Goal: Task Accomplishment & Management: Manage account settings

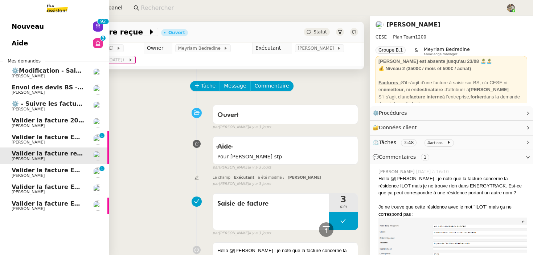
scroll to position [256, 0]
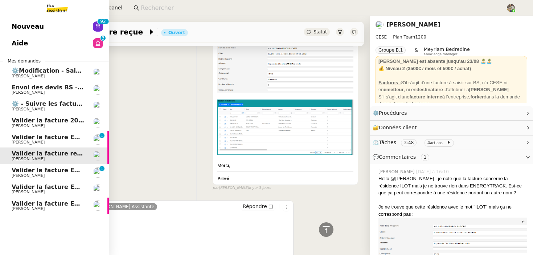
click at [60, 71] on span "⚙️Modification - Saisie et suivi des devis sur [DATE] (temporaire)" at bounding box center [118, 70] width 213 height 7
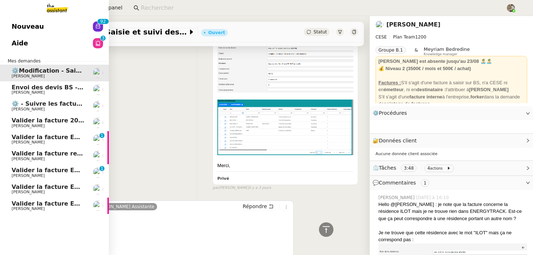
click at [57, 89] on span "Envoi des devis BS - 2025" at bounding box center [54, 87] width 84 height 7
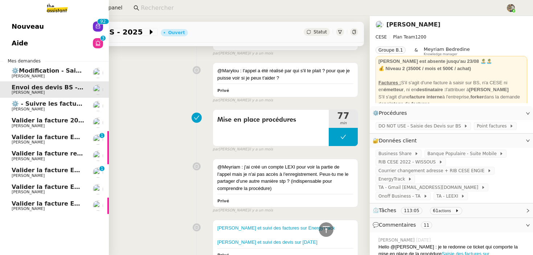
click at [50, 119] on span "Valider la facture 202506Z161149" at bounding box center [67, 120] width 111 height 7
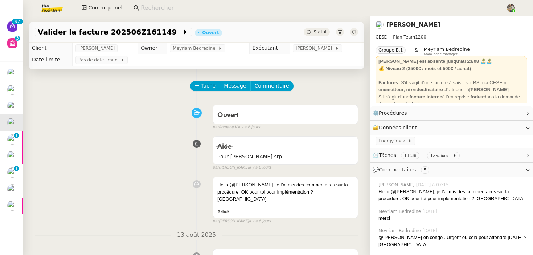
scroll to position [24, 0]
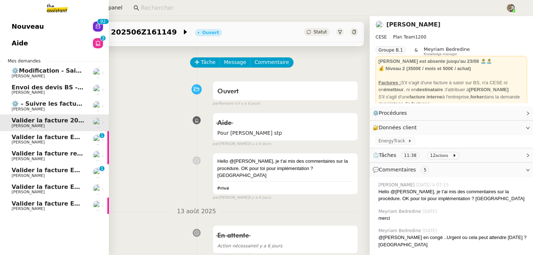
click at [44, 139] on span "Valider la facture ENGIE" at bounding box center [51, 136] width 78 height 7
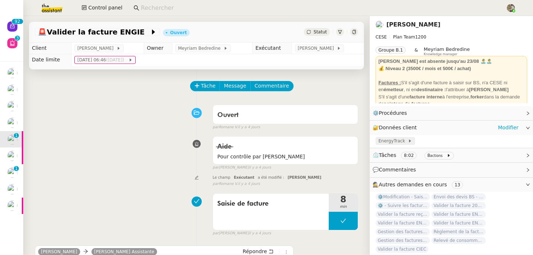
click at [400, 139] on span "EnergyTrack" at bounding box center [392, 140] width 29 height 7
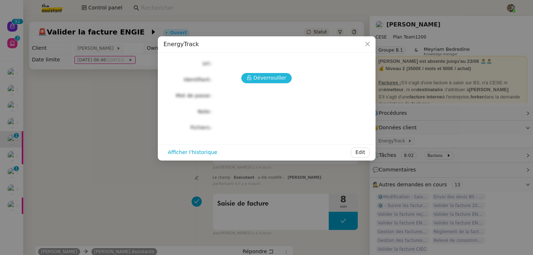
click at [255, 79] on span "Déverrouiller" at bounding box center [269, 78] width 33 height 8
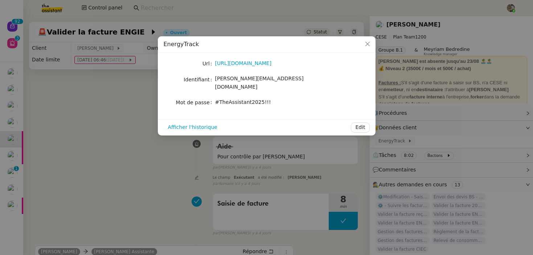
click at [245, 80] on span "[PERSON_NAME][EMAIL_ADDRESS][DOMAIN_NAME]" at bounding box center [259, 82] width 88 height 14
click at [244, 62] on link "[URL][DOMAIN_NAME]" at bounding box center [243, 63] width 57 height 6
click at [226, 76] on span "[PERSON_NAME][EMAIL_ADDRESS][DOMAIN_NAME]" at bounding box center [259, 82] width 88 height 14
drag, startPoint x: 215, startPoint y: 79, endPoint x: 306, endPoint y: 79, distance: 91.0
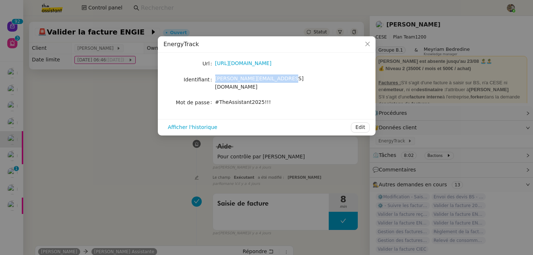
click at [306, 79] on div "[PERSON_NAME][EMAIL_ADDRESS][DOMAIN_NAME]" at bounding box center [275, 82] width 120 height 17
copy span "[PERSON_NAME][EMAIL_ADDRESS][DOMAIN_NAME]"
click at [213, 97] on label "Mot de passe" at bounding box center [195, 102] width 39 height 10
drag, startPoint x: 215, startPoint y: 96, endPoint x: 315, endPoint y: 96, distance: 100.4
click at [315, 98] on div "#TheAssistant2025!!!" at bounding box center [275, 102] width 120 height 8
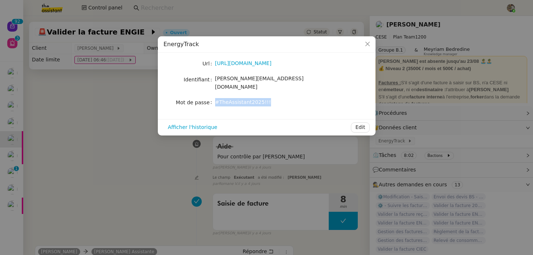
copy span "#TheAssistant2025!!!"
click at [367, 41] on icon "Close" at bounding box center [367, 44] width 6 height 6
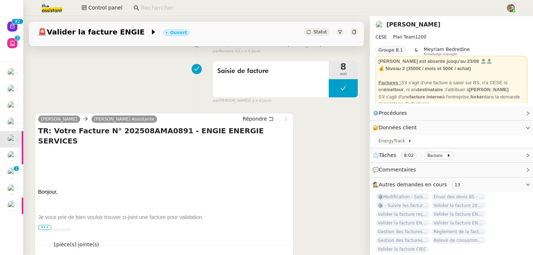
scroll to position [181, 0]
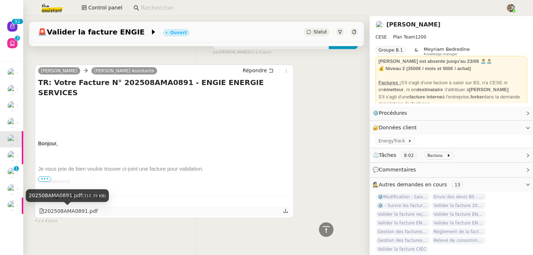
click at [81, 211] on div "202508AMA0891.pdf" at bounding box center [68, 211] width 58 height 8
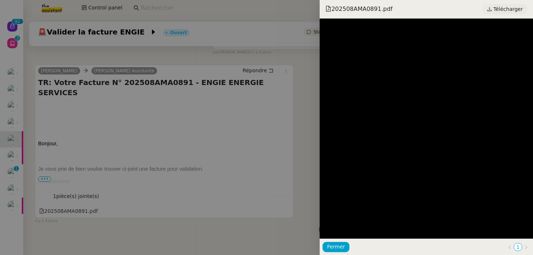
click at [499, 9] on span "Télécharger" at bounding box center [507, 8] width 29 height 9
click at [237, 143] on div at bounding box center [266, 127] width 533 height 255
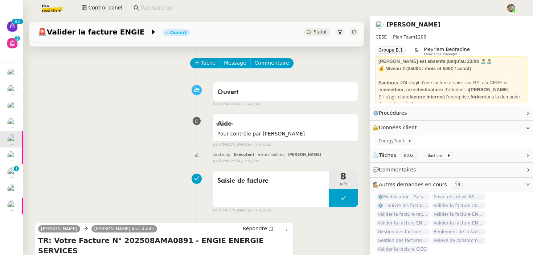
scroll to position [5, 0]
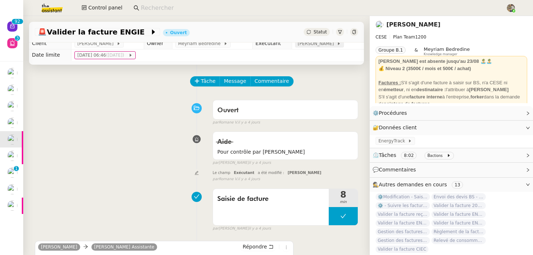
click at [320, 45] on span "[PERSON_NAME]" at bounding box center [317, 43] width 39 height 7
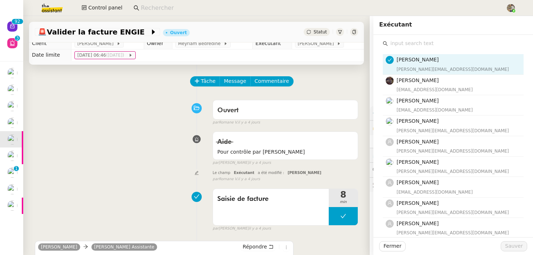
click at [417, 44] on input "text" at bounding box center [456, 43] width 136 height 10
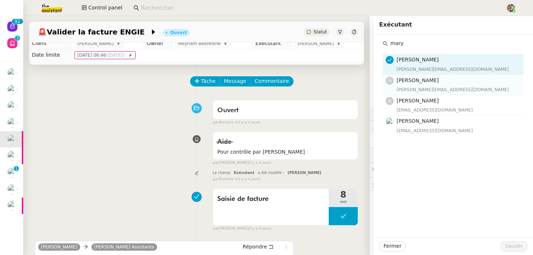
type input "mary"
click at [406, 86] on div "[PERSON_NAME][EMAIL_ADDRESS][DOMAIN_NAME]" at bounding box center [457, 89] width 123 height 7
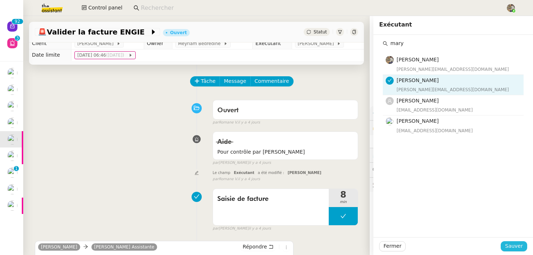
click at [515, 247] on span "Sauver" at bounding box center [514, 245] width 18 height 8
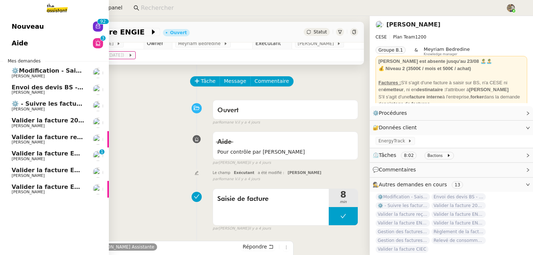
click at [30, 120] on span "Valider la facture 202506Z161149" at bounding box center [67, 120] width 111 height 7
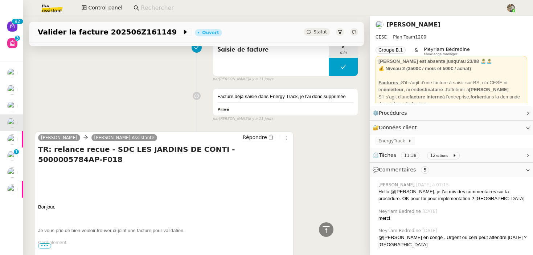
scroll to position [577, 0]
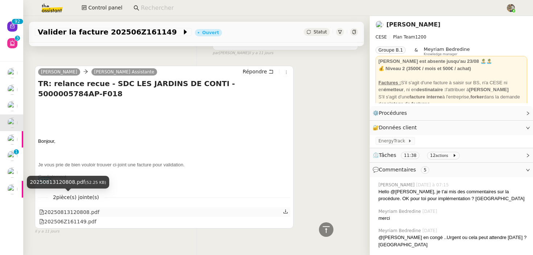
click at [82, 208] on div "20250813120808.pdf" at bounding box center [69, 212] width 60 height 8
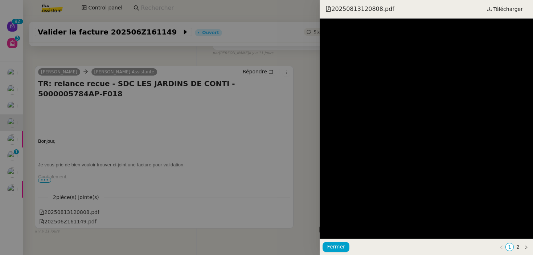
click at [58, 137] on div at bounding box center [266, 127] width 533 height 255
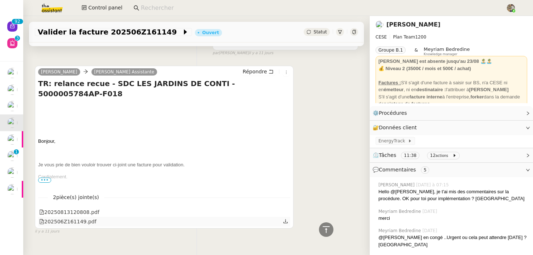
click at [67, 216] on div "202506Z161149.pdf" at bounding box center [164, 220] width 252 height 9
click at [81, 228] on div "il y a 11 jours" at bounding box center [164, 231] width 258 height 6
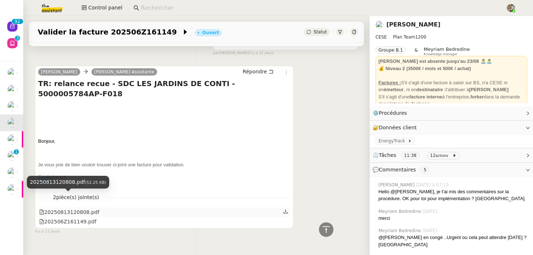
click at [81, 208] on div "20250813120808.pdf" at bounding box center [69, 212] width 60 height 8
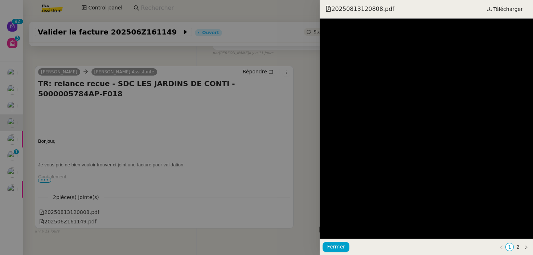
click at [79, 206] on div at bounding box center [266, 127] width 533 height 255
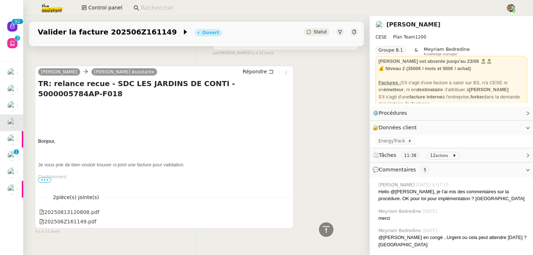
click at [88, 217] on div "202506Z161149.pdf" at bounding box center [67, 221] width 57 height 8
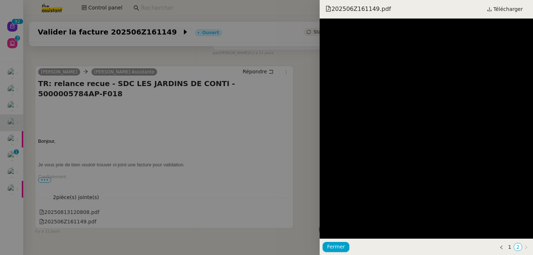
click at [173, 90] on div at bounding box center [266, 127] width 533 height 255
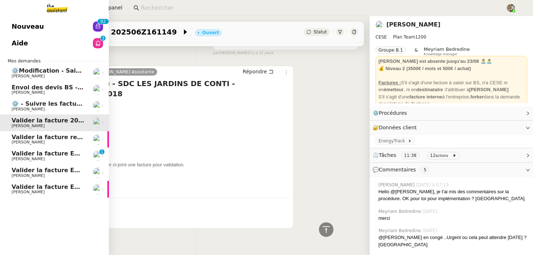
click at [37, 134] on span "Valider la facture reçue" at bounding box center [50, 136] width 77 height 7
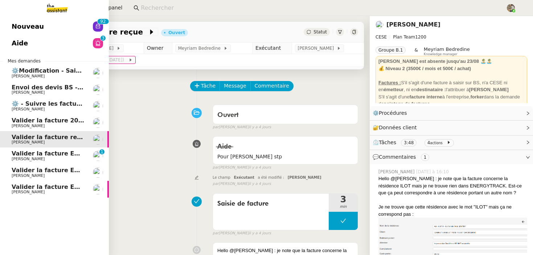
click at [34, 120] on span "Valider la facture 202506Z161149" at bounding box center [67, 120] width 111 height 7
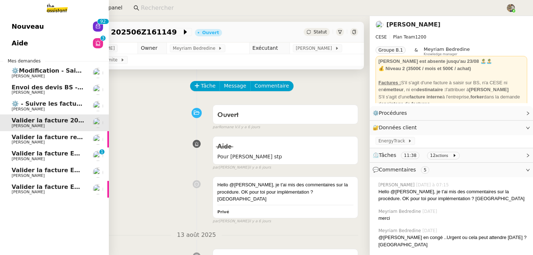
click at [48, 154] on span "Valider la facture ENGIE" at bounding box center [51, 153] width 78 height 7
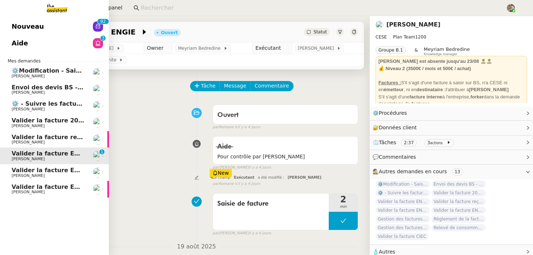
click at [38, 128] on link "Valider la facture 202506Z161149 [PERSON_NAME]" at bounding box center [54, 122] width 109 height 17
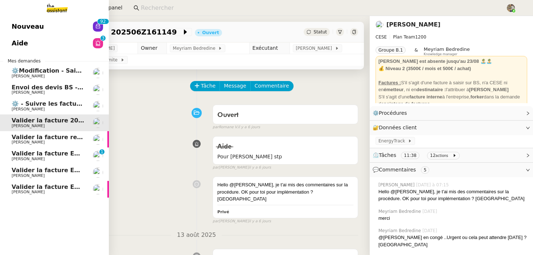
click at [40, 137] on span "Valider la facture reçue" at bounding box center [50, 136] width 77 height 7
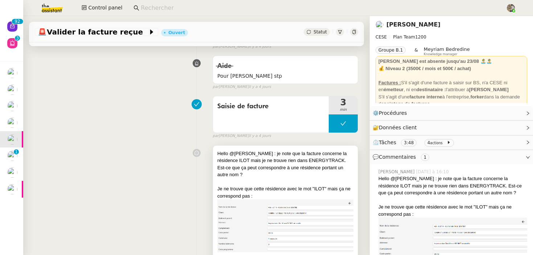
scroll to position [372, 0]
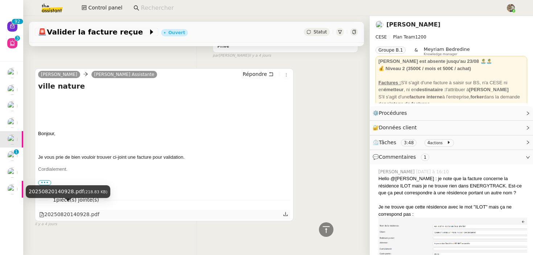
click at [92, 210] on div "20250820140928.pdf" at bounding box center [69, 214] width 60 height 8
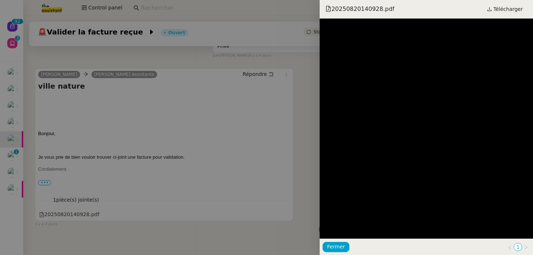
click at [152, 154] on div at bounding box center [266, 127] width 533 height 255
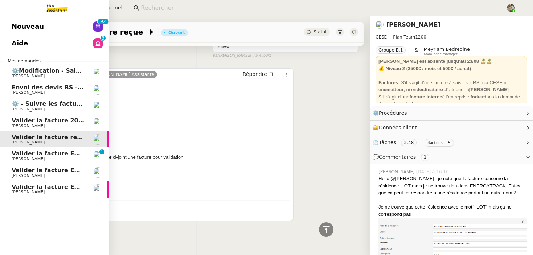
click at [25, 123] on span "Valider la facture 202506Z161149" at bounding box center [67, 120] width 111 height 7
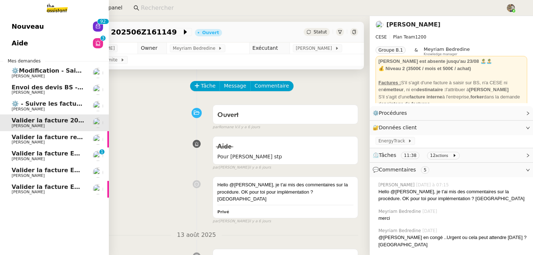
click at [52, 151] on span "Valider la facture ENGIE" at bounding box center [51, 153] width 78 height 7
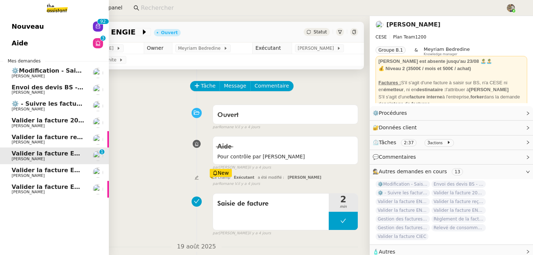
click at [45, 190] on span "[PERSON_NAME]" at bounding box center [28, 191] width 33 height 5
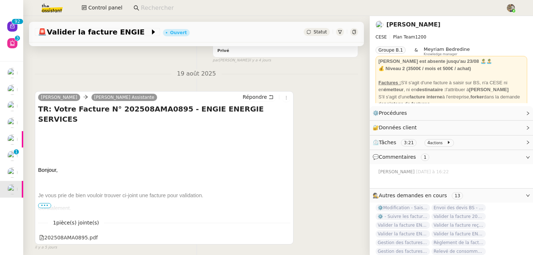
scroll to position [197, 0]
click at [80, 237] on div "202508AMA0895.pdf" at bounding box center [68, 236] width 58 height 8
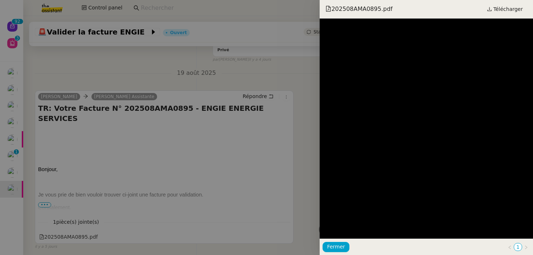
click at [216, 150] on div at bounding box center [266, 127] width 533 height 255
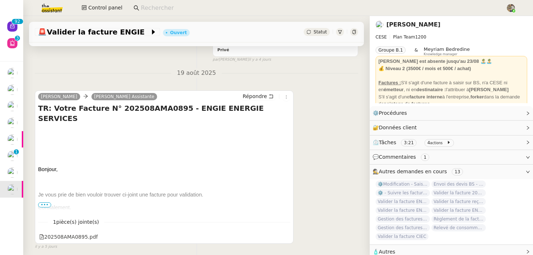
scroll to position [92, 0]
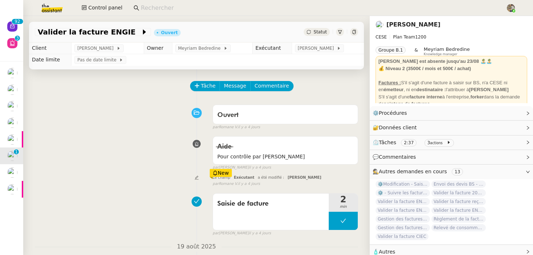
scroll to position [203, 0]
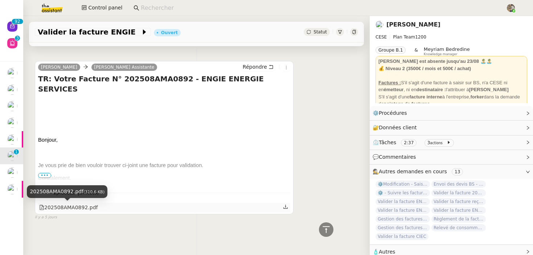
click at [84, 207] on div "202508AMA0892.pdf" at bounding box center [68, 207] width 58 height 8
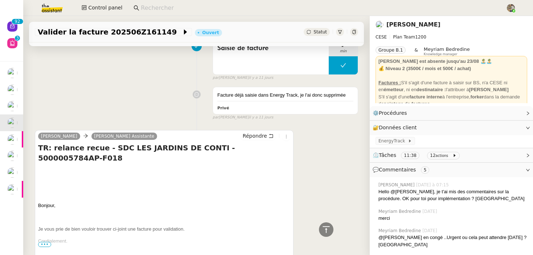
scroll to position [577, 0]
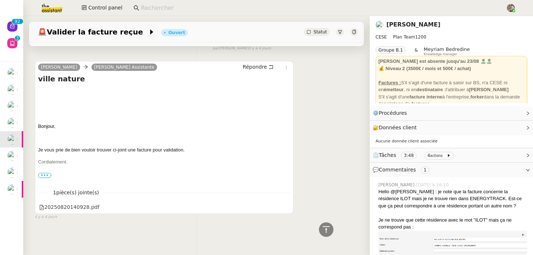
scroll to position [372, 0]
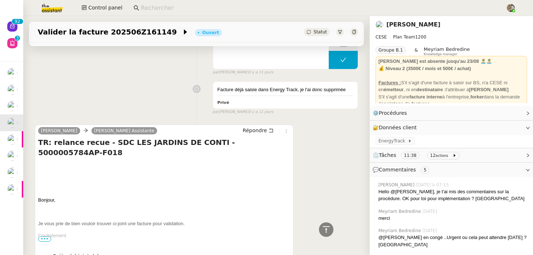
scroll to position [577, 0]
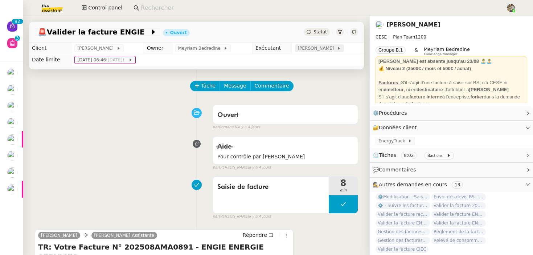
click at [322, 49] on span "[PERSON_NAME]" at bounding box center [317, 48] width 39 height 7
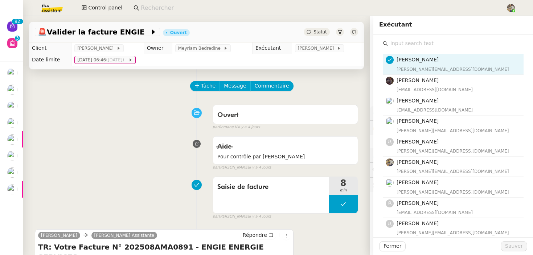
click at [413, 45] on input "text" at bounding box center [456, 43] width 136 height 10
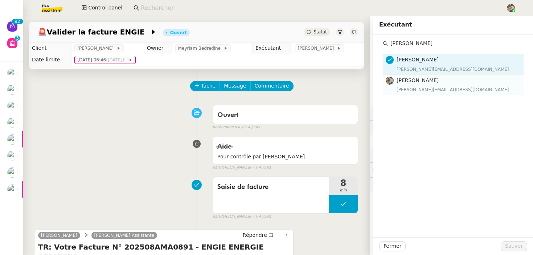
type input "charles"
click at [409, 78] on span "[PERSON_NAME]" at bounding box center [417, 80] width 42 height 6
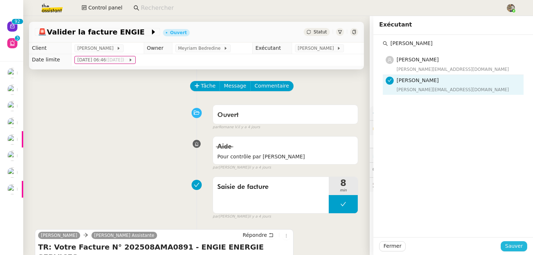
click at [520, 247] on span "Sauver" at bounding box center [514, 245] width 18 height 8
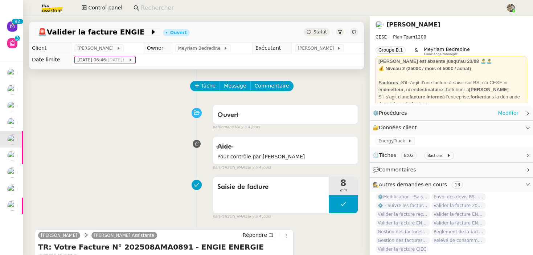
click at [499, 113] on link "Modifier" at bounding box center [507, 113] width 21 height 8
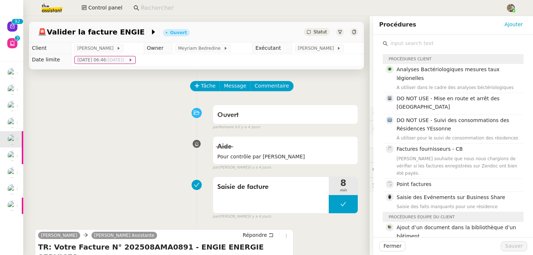
click at [429, 41] on input "text" at bounding box center [456, 43] width 136 height 10
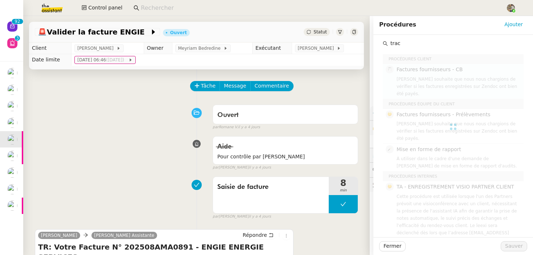
type input "track"
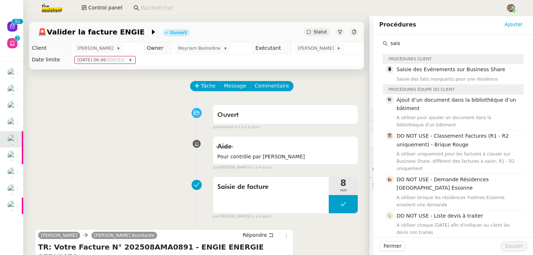
type input "sais"
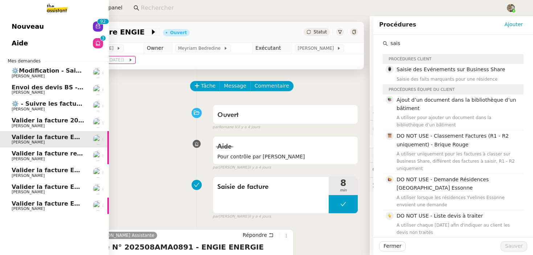
click at [22, 103] on span "⚙️ - Suivre les factures d'exploitation" at bounding box center [73, 103] width 122 height 7
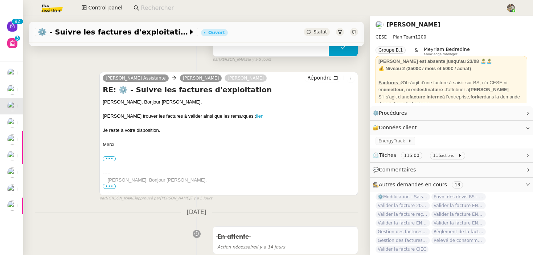
scroll to position [84, 0]
click at [256, 117] on link "lien" at bounding box center [259, 116] width 7 height 5
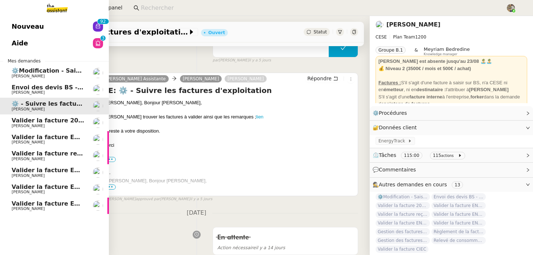
click at [35, 89] on span "Envoi des devis BS - 2025" at bounding box center [54, 87] width 84 height 7
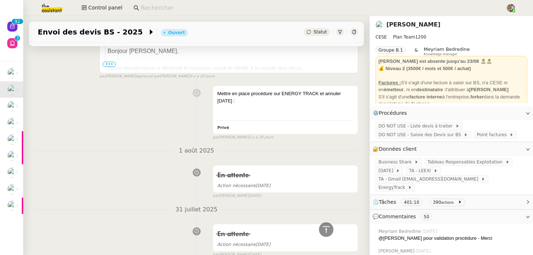
scroll to position [400, 0]
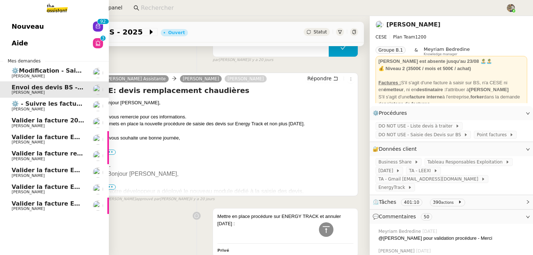
click at [47, 65] on link "⚙️Modification - Saisie et suivi des devis sur [DATE] (temporaire) [PERSON_NAME]" at bounding box center [54, 73] width 109 height 17
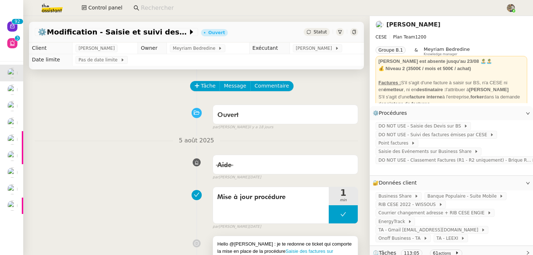
scroll to position [18, 0]
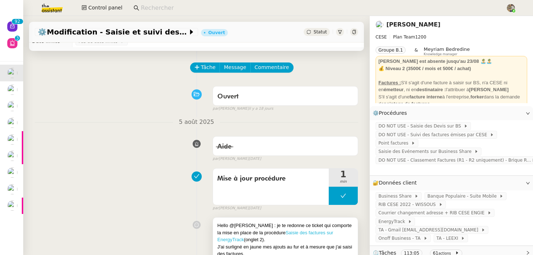
click at [301, 233] on link "Saisie des factures sur EnergyTrack" at bounding box center [275, 235] width 116 height 13
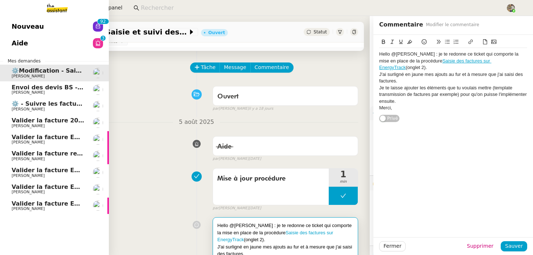
click at [43, 111] on span "[PERSON_NAME]" at bounding box center [28, 109] width 33 height 5
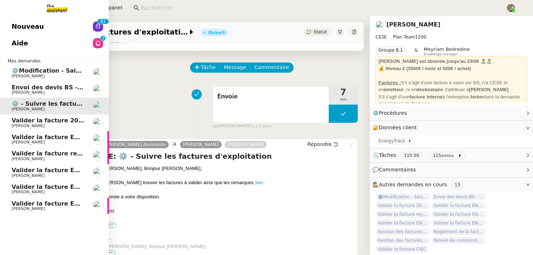
click at [41, 209] on span "[PERSON_NAME]" at bounding box center [28, 208] width 33 height 5
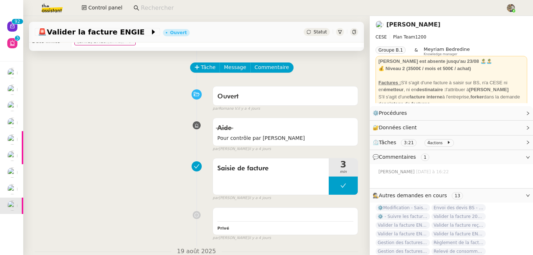
scroll to position [226, 0]
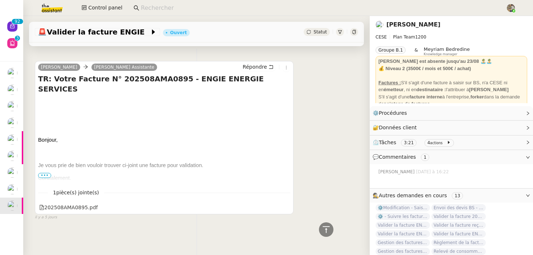
click at [82, 201] on div "1 pièce(s) jointe(s) 202508AMA0895.pdf" at bounding box center [164, 197] width 252 height 30
click at [82, 205] on div "202508AMA0895.pdf" at bounding box center [68, 207] width 58 height 8
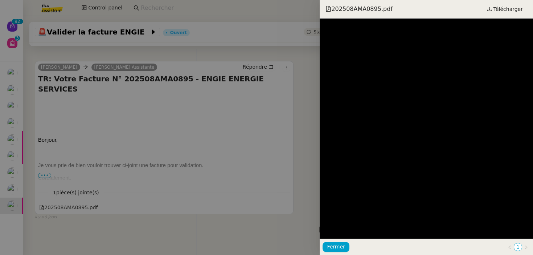
click at [133, 103] on div at bounding box center [266, 127] width 533 height 255
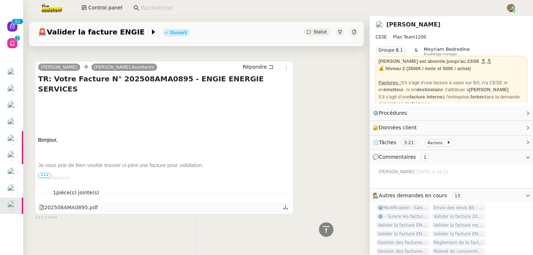
click at [285, 206] on icon at bounding box center [285, 206] width 4 height 4
click at [285, 209] on link at bounding box center [285, 206] width 5 height 8
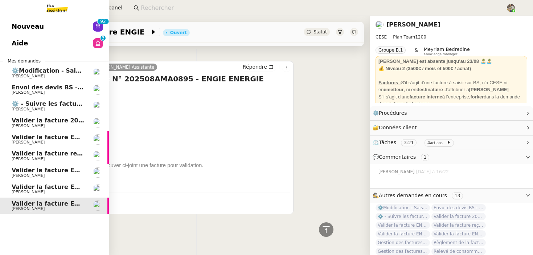
click at [42, 127] on span "[PERSON_NAME]" at bounding box center [28, 125] width 33 height 5
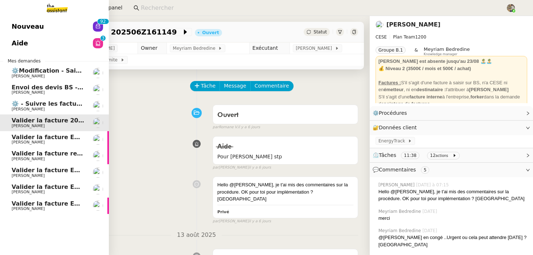
click at [20, 134] on span "Valider la facture ENGIE" at bounding box center [51, 136] width 78 height 7
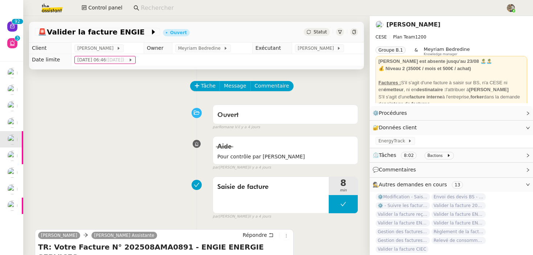
scroll to position [168, 0]
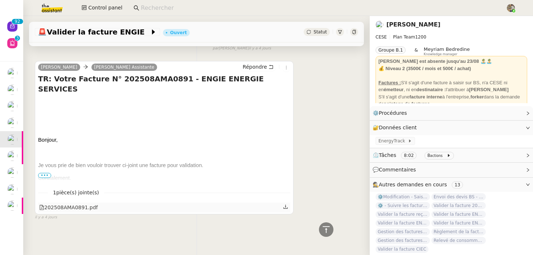
click at [285, 208] on icon at bounding box center [285, 206] width 5 height 5
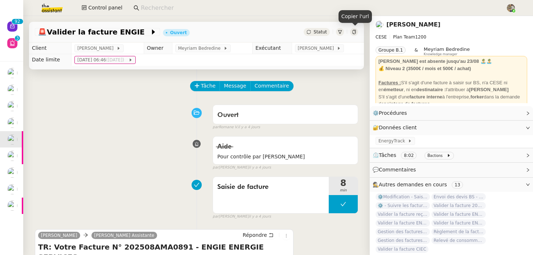
click at [355, 33] on icon at bounding box center [353, 32] width 3 height 4
click at [313, 34] on div "Statut" at bounding box center [316, 32] width 26 height 8
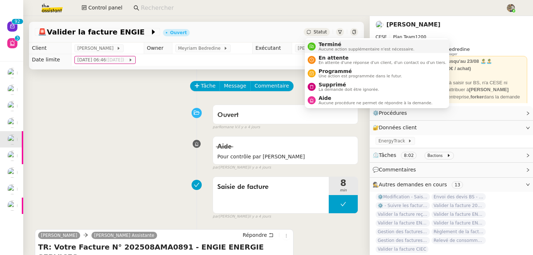
click at [322, 45] on span "Terminé" at bounding box center [366, 44] width 96 height 6
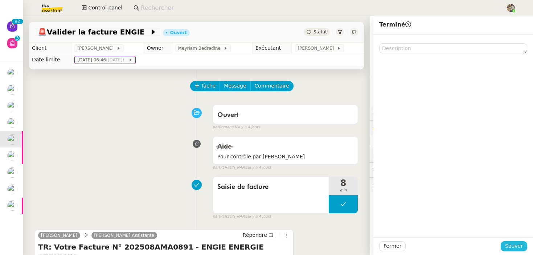
click at [509, 248] on span "Sauver" at bounding box center [514, 245] width 18 height 8
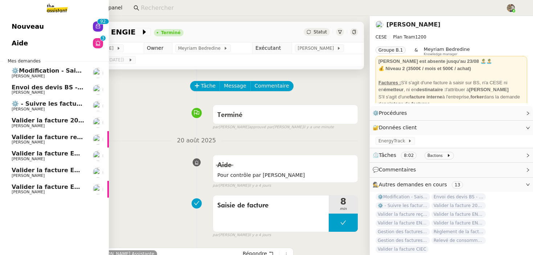
click at [50, 186] on span "Valider la facture ENGIE" at bounding box center [51, 186] width 78 height 7
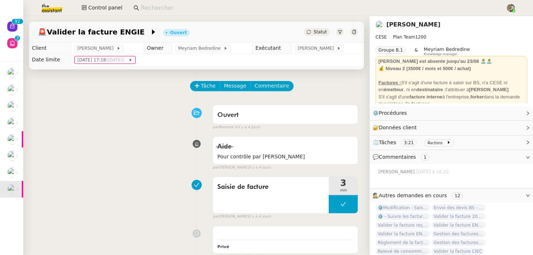
scroll to position [226, 0]
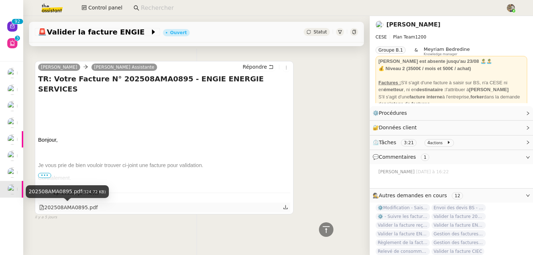
click at [89, 206] on div "202508AMA0895.pdf" at bounding box center [68, 207] width 58 height 8
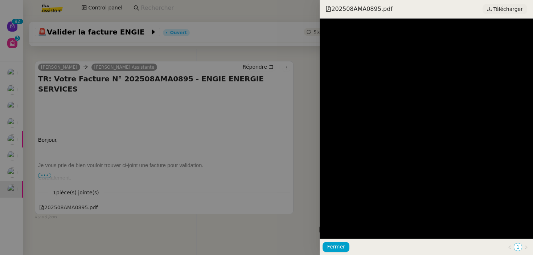
click at [502, 10] on span "Télécharger" at bounding box center [507, 8] width 29 height 9
click at [142, 142] on div at bounding box center [266, 127] width 533 height 255
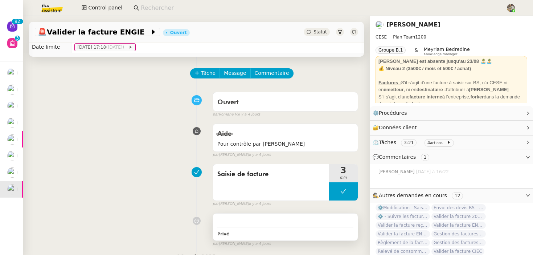
scroll to position [0, 0]
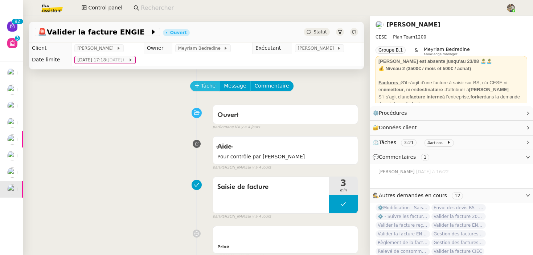
click at [204, 89] on span "Tâche" at bounding box center [208, 86] width 15 height 8
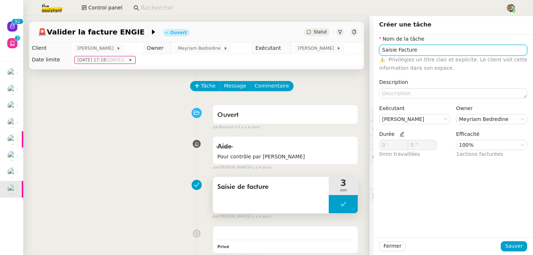
type input "Saisie Facture"
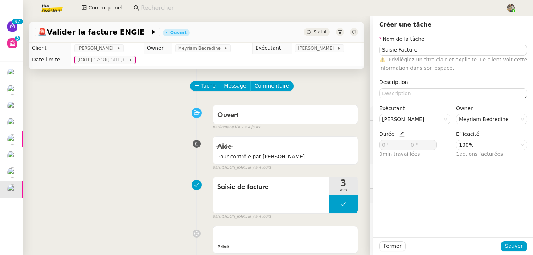
click at [401, 136] on icon at bounding box center [401, 134] width 5 height 5
drag, startPoint x: 385, startPoint y: 145, endPoint x: 354, endPoint y: 145, distance: 31.2
click at [354, 145] on app-ticket "🚨 Valider la facture ENGIE Ouvert Statut Client Charles Da Conceicao Owner Meyr…" at bounding box center [277, 135] width 509 height 239
type input "4 '"
click at [510, 248] on span "Sauver" at bounding box center [514, 245] width 18 height 8
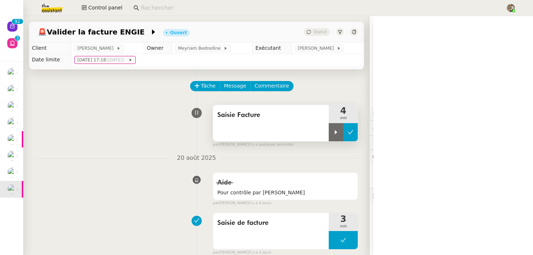
click at [352, 132] on icon at bounding box center [350, 132] width 6 height 6
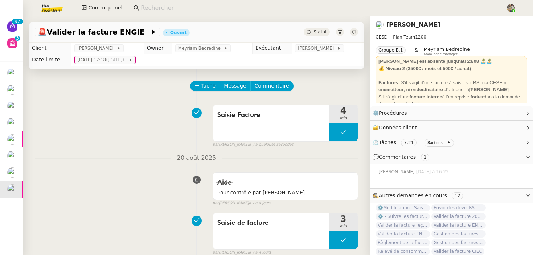
click at [343, 29] on nz-badge at bounding box center [340, 32] width 8 height 8
click at [319, 28] on div "Statut" at bounding box center [316, 32] width 26 height 8
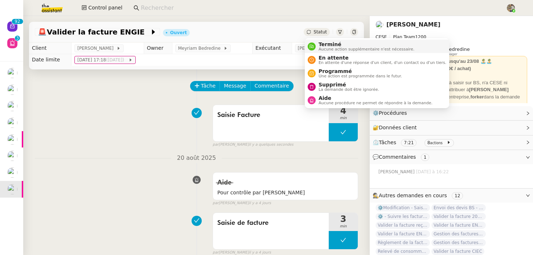
click at [318, 41] on li "Terminé Aucune action supplémentaire n'est nécessaire." at bounding box center [377, 46] width 144 height 13
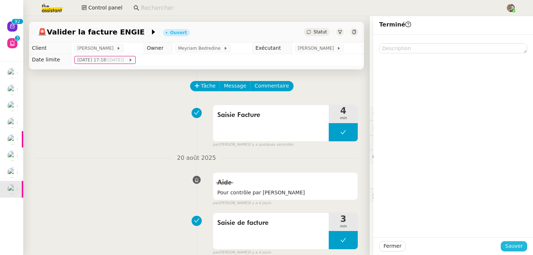
click at [517, 249] on span "Sauver" at bounding box center [514, 245] width 18 height 8
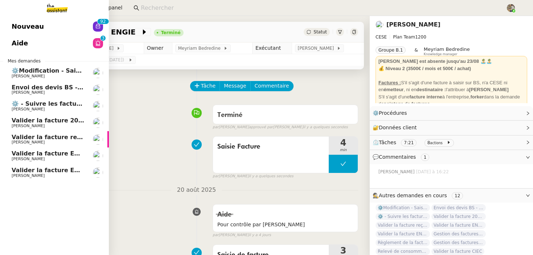
click at [30, 120] on span "Valider la facture 202506Z161149" at bounding box center [67, 120] width 111 height 7
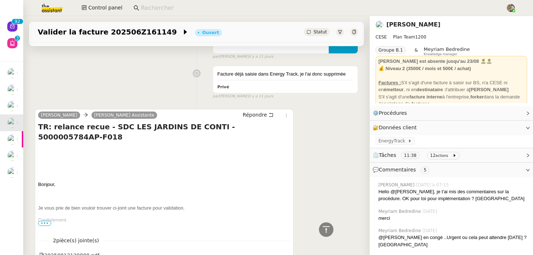
scroll to position [577, 0]
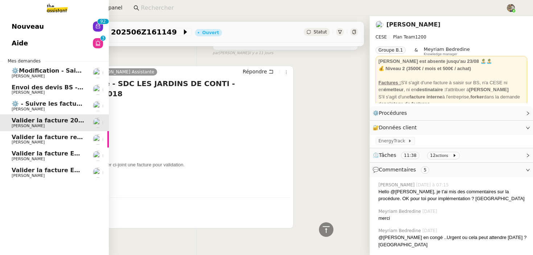
click at [32, 140] on span "[PERSON_NAME]" at bounding box center [28, 142] width 33 height 5
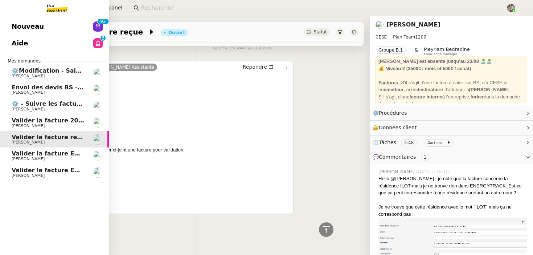
scroll to position [372, 0]
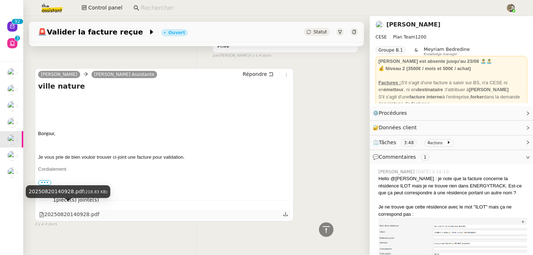
click at [65, 210] on div "20250820140928.pdf" at bounding box center [69, 214] width 60 height 8
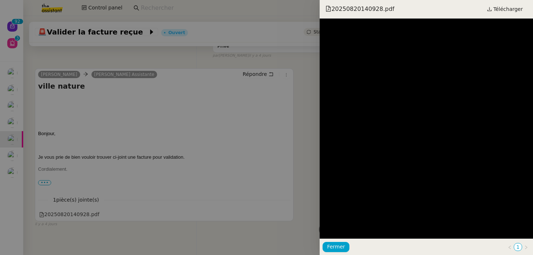
click at [180, 111] on div at bounding box center [266, 127] width 533 height 255
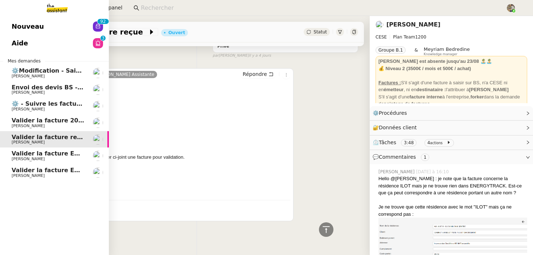
click at [17, 155] on span "Valider la facture ENGIE" at bounding box center [51, 153] width 78 height 7
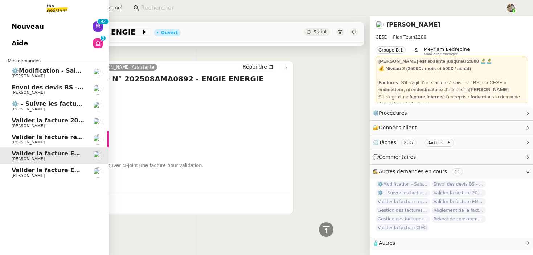
scroll to position [186, 0]
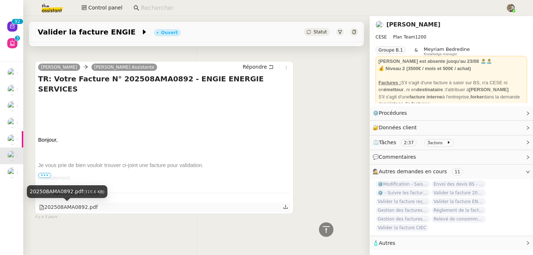
click at [91, 203] on div "202508AMA0892.pdf" at bounding box center [68, 207] width 58 height 8
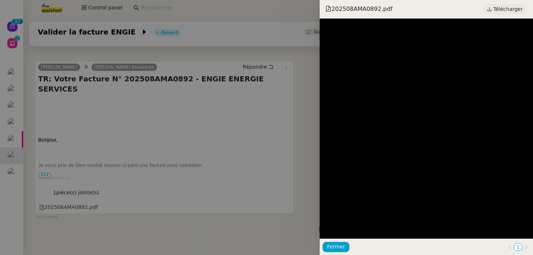
click at [508, 9] on span "Télécharger" at bounding box center [507, 8] width 29 height 9
click at [170, 146] on div at bounding box center [266, 127] width 533 height 255
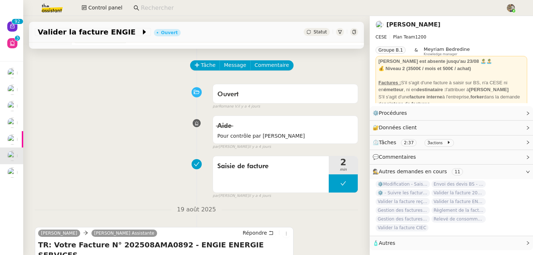
scroll to position [0, 0]
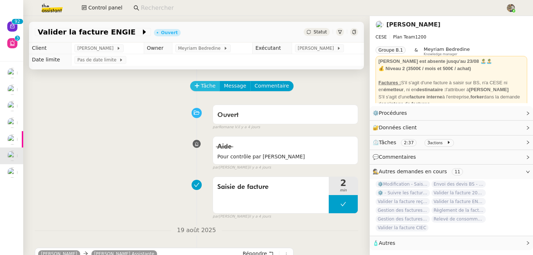
click at [204, 84] on span "Tâche" at bounding box center [208, 86] width 15 height 8
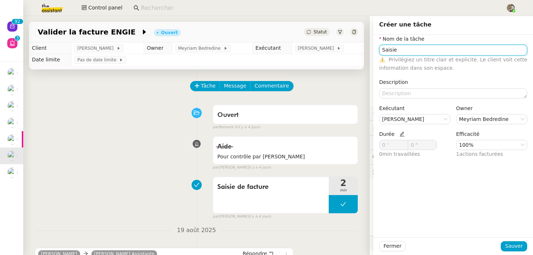
type input "Saisie"
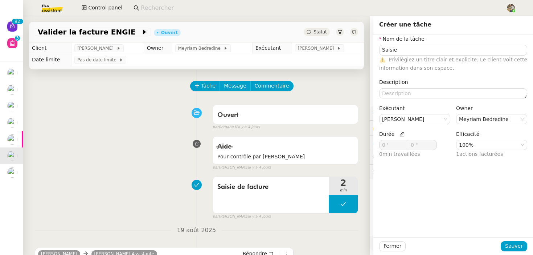
click at [400, 133] on icon at bounding box center [401, 134] width 5 height 5
click at [404, 144] on icon at bounding box center [404, 143] width 3 height 3
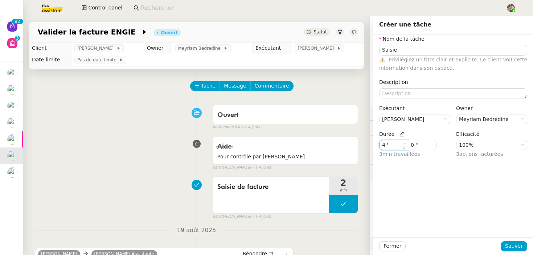
type input "5 '"
click at [404, 144] on icon at bounding box center [404, 143] width 3 height 3
click at [513, 248] on span "Sauver" at bounding box center [514, 245] width 18 height 8
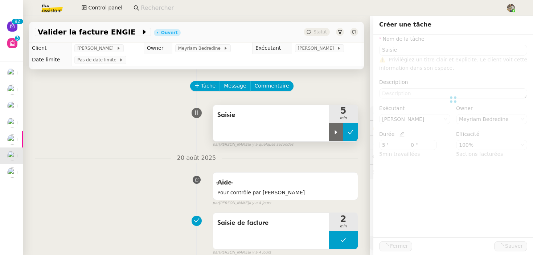
click at [352, 131] on icon at bounding box center [350, 132] width 6 height 6
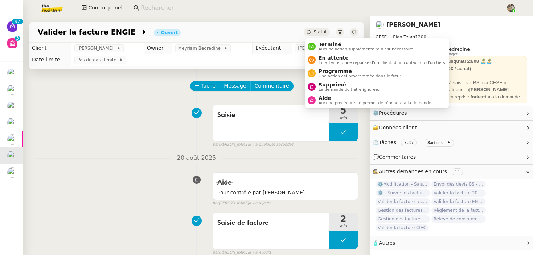
click at [313, 32] on div "Statut" at bounding box center [316, 32] width 26 height 8
click at [324, 47] on span "Aucune action supplémentaire n'est nécessaire." at bounding box center [366, 49] width 96 height 4
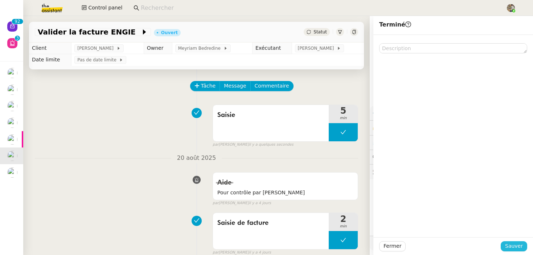
click at [511, 245] on span "Sauver" at bounding box center [514, 245] width 18 height 8
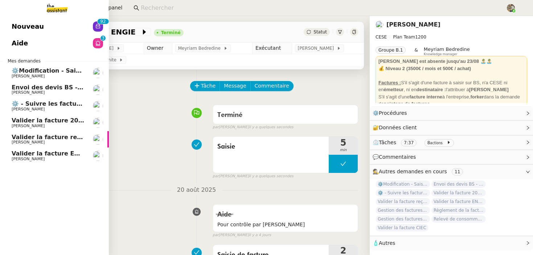
click at [38, 153] on span "Valider la facture ENGIE" at bounding box center [51, 153] width 78 height 7
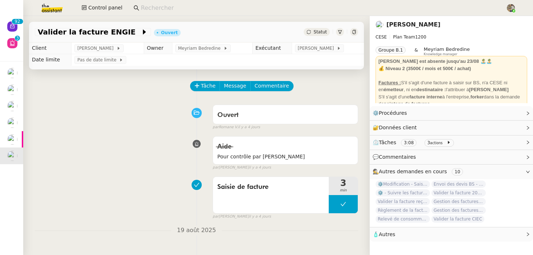
scroll to position [186, 0]
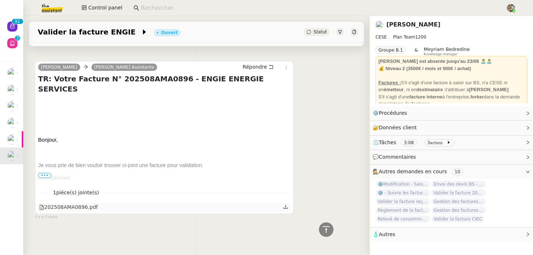
click at [113, 210] on div "202508AMA0896.pdf" at bounding box center [164, 206] width 252 height 9
click at [73, 209] on div "202508AMA0896.pdf" at bounding box center [68, 207] width 58 height 8
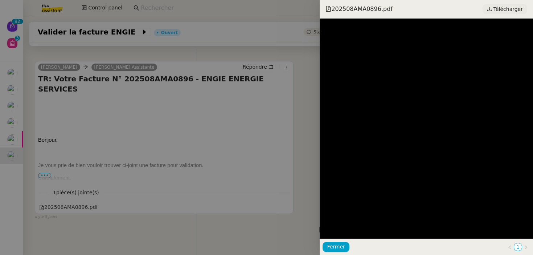
click at [500, 9] on span "Télécharger" at bounding box center [507, 8] width 29 height 9
click at [289, 151] on div at bounding box center [266, 127] width 533 height 255
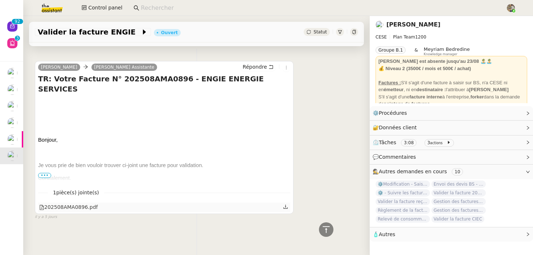
click at [74, 207] on div "202508AMA0896.pdf" at bounding box center [68, 207] width 58 height 8
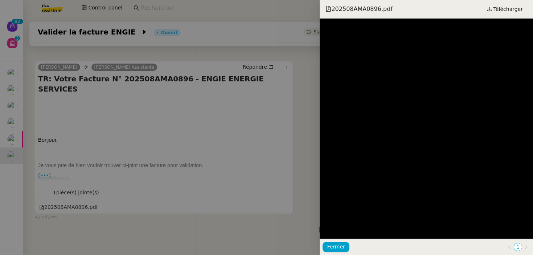
click at [355, 9] on span "202508AMA0896.pdf" at bounding box center [358, 9] width 67 height 8
copy span "202508AMA0896"
click at [214, 132] on div at bounding box center [266, 127] width 533 height 255
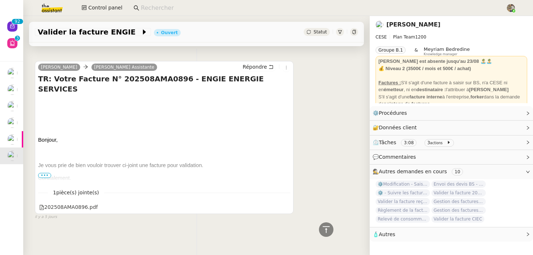
scroll to position [0, 0]
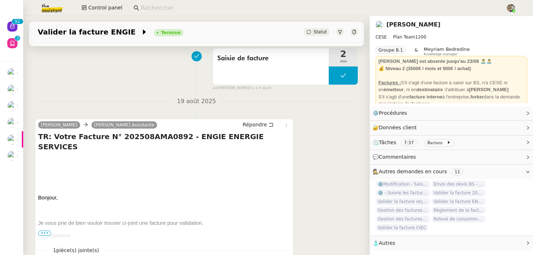
scroll to position [254, 0]
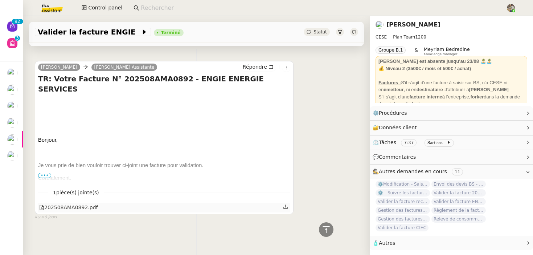
click at [79, 209] on div "202508AMA0892.pdf" at bounding box center [68, 207] width 58 height 8
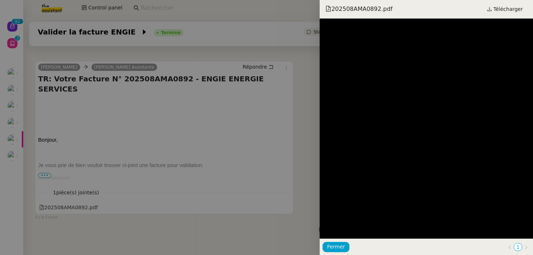
click at [201, 155] on div at bounding box center [266, 127] width 533 height 255
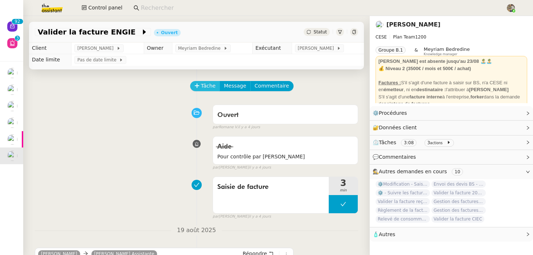
click at [203, 86] on span "Tâche" at bounding box center [208, 86] width 15 height 8
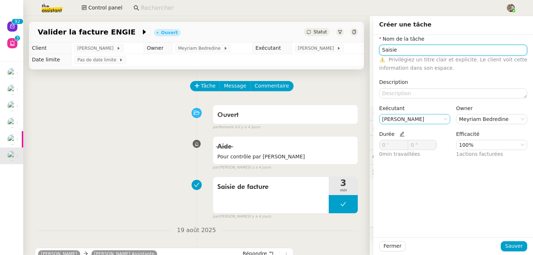
type input "Saisie"
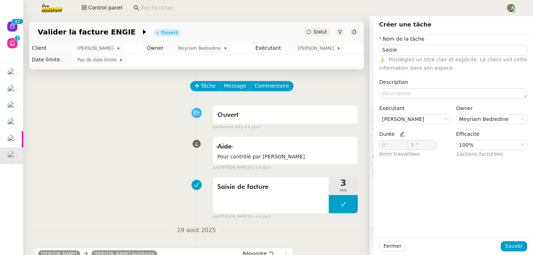
click at [398, 131] on span "Durée" at bounding box center [391, 134] width 25 height 6
click at [400, 133] on icon at bounding box center [401, 134] width 5 height 5
click at [404, 141] on span at bounding box center [404, 143] width 4 height 4
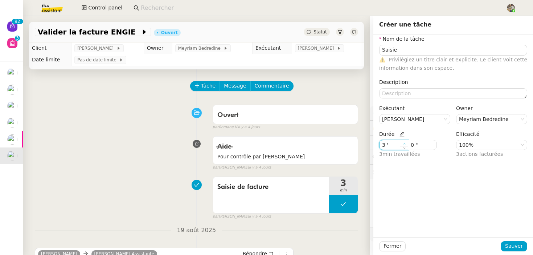
type input "4 '"
click at [404, 141] on span at bounding box center [404, 143] width 4 height 4
click at [511, 246] on span "Sauver" at bounding box center [514, 245] width 18 height 8
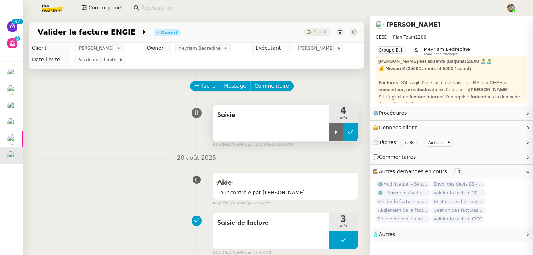
click at [347, 131] on icon at bounding box center [350, 132] width 6 height 6
click at [312, 28] on div "Statut" at bounding box center [316, 32] width 26 height 8
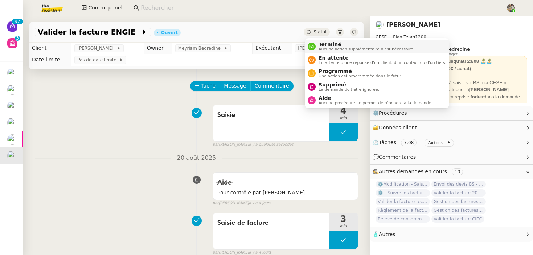
click at [321, 46] on span "Terminé" at bounding box center [366, 44] width 96 height 6
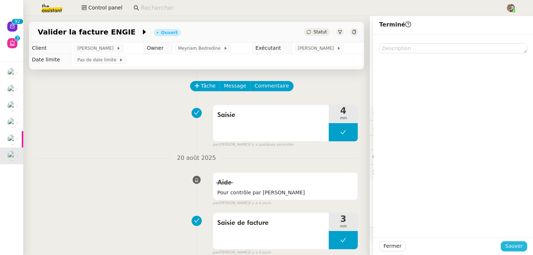
click at [514, 244] on span "Sauver" at bounding box center [514, 245] width 18 height 8
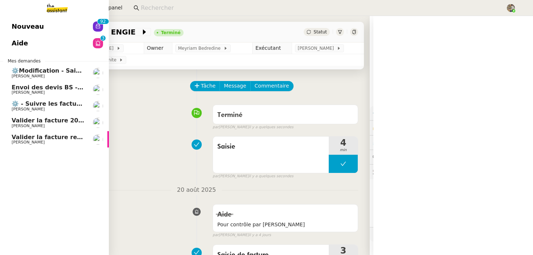
click at [17, 137] on span "Valider la facture reçue" at bounding box center [50, 136] width 77 height 7
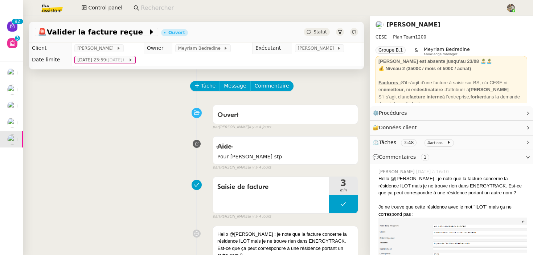
scroll to position [372, 0]
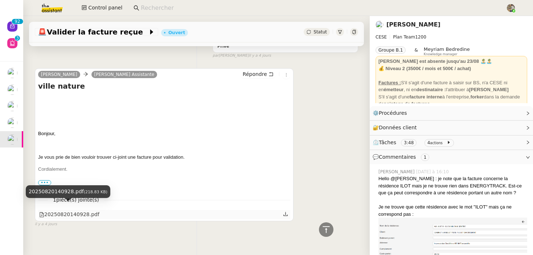
click at [76, 211] on div "20250820140928.pdf" at bounding box center [69, 214] width 60 height 8
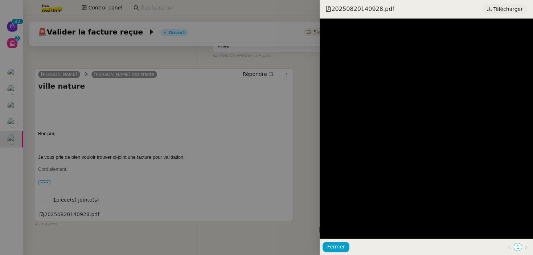
click at [510, 11] on span "Télécharger" at bounding box center [507, 8] width 29 height 9
click at [108, 111] on div at bounding box center [266, 127] width 533 height 255
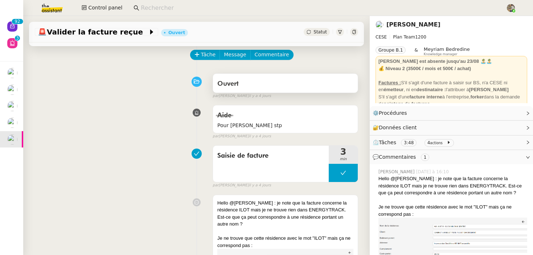
scroll to position [21, 0]
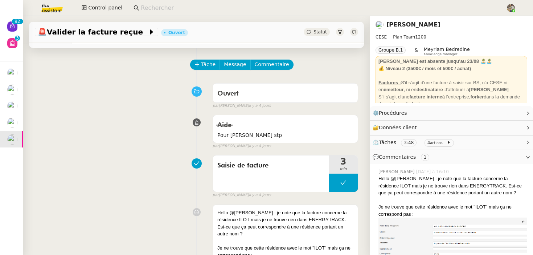
click at [314, 31] on span "Statut" at bounding box center [319, 31] width 13 height 5
click at [200, 83] on div "Ouvert false par Frédérique A. il y a 4 jours" at bounding box center [196, 94] width 323 height 29
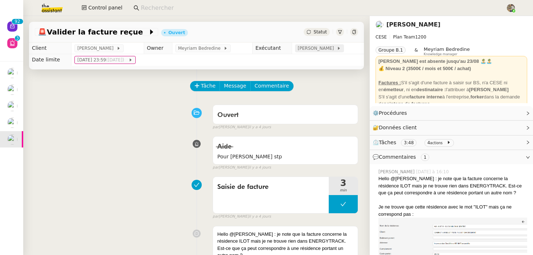
click at [328, 49] on span "[PERSON_NAME]" at bounding box center [317, 48] width 39 height 7
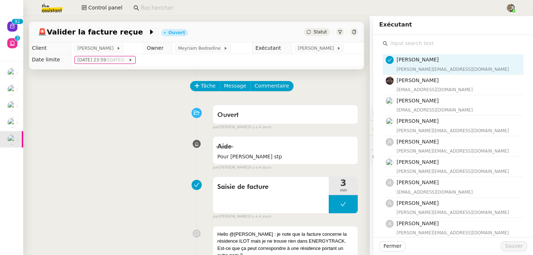
click at [436, 42] on input "text" at bounding box center [456, 43] width 136 height 10
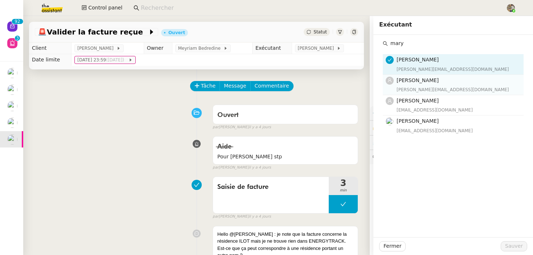
type input "mary"
click at [413, 78] on span "[PERSON_NAME]" at bounding box center [417, 80] width 42 height 6
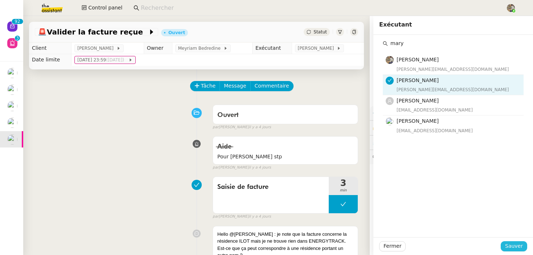
click at [512, 245] on span "Sauver" at bounding box center [514, 245] width 18 height 8
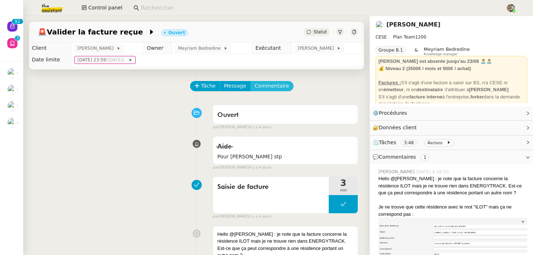
click at [268, 88] on span "Commentaire" at bounding box center [272, 86] width 34 height 8
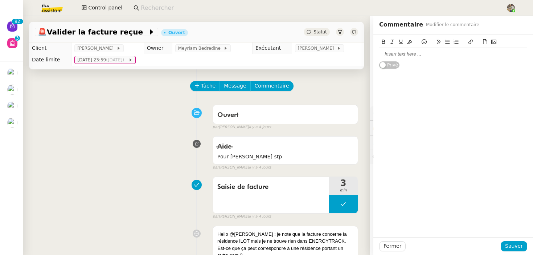
click at [417, 54] on div at bounding box center [453, 54] width 148 height 7
click at [508, 248] on span "Sauver" at bounding box center [514, 245] width 18 height 8
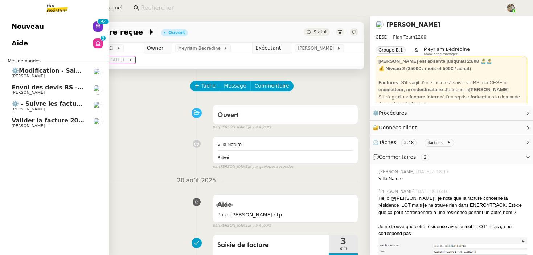
click at [26, 119] on span "Valider la facture 202506Z161149" at bounding box center [67, 120] width 111 height 7
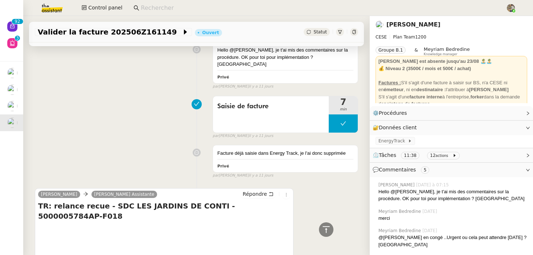
scroll to position [577, 0]
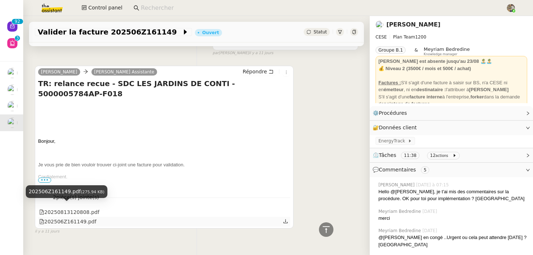
click at [78, 217] on div "202506Z161149.pdf" at bounding box center [67, 221] width 57 height 8
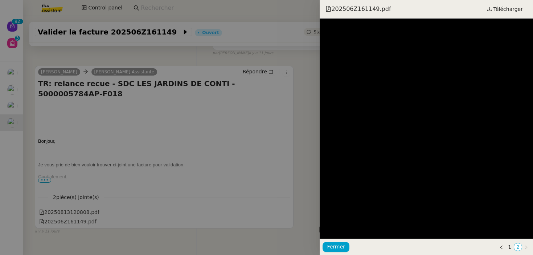
click at [345, 10] on span "202506Z161149.pdf" at bounding box center [357, 9] width 65 height 8
copy span "202506Z161149"
click at [186, 114] on div at bounding box center [266, 127] width 533 height 255
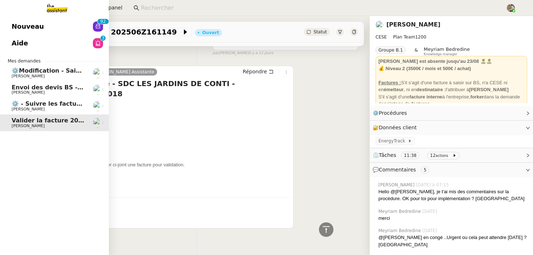
click at [19, 107] on span "[PERSON_NAME]" at bounding box center [28, 109] width 33 height 5
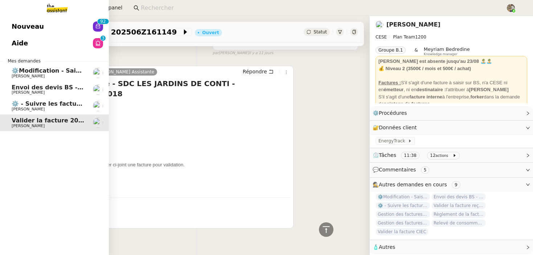
scroll to position [409, 0]
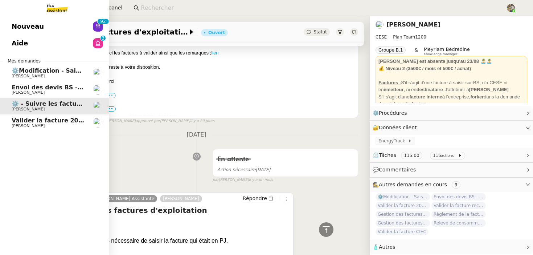
click at [21, 126] on span "[PERSON_NAME]" at bounding box center [28, 125] width 33 height 5
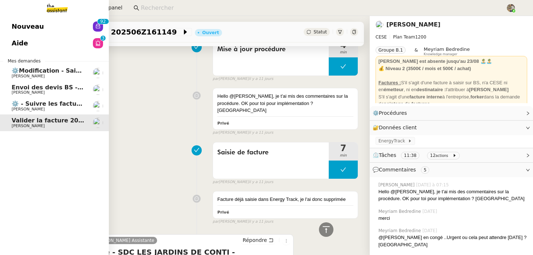
scroll to position [409, 0]
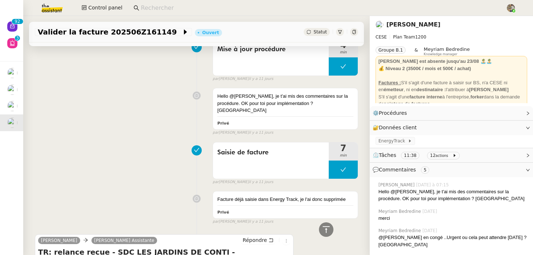
click at [158, 12] on input at bounding box center [319, 8] width 357 height 10
paste input "Henri Grellois"
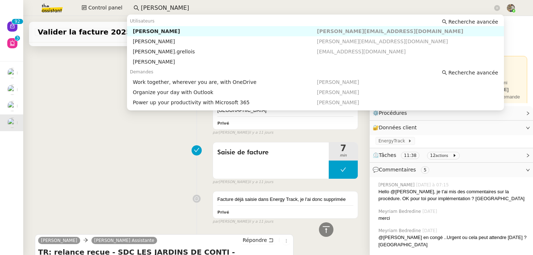
click at [166, 29] on div "Henri Grellois" at bounding box center [225, 31] width 184 height 7
type input "Henri Grellois"
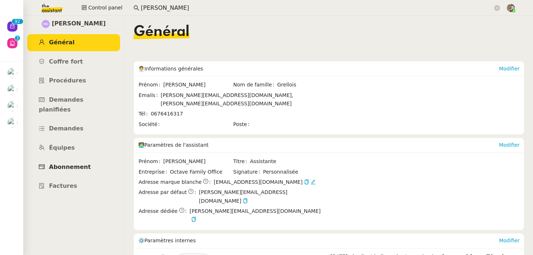
click at [76, 163] on span "Abonnement" at bounding box center [70, 166] width 42 height 7
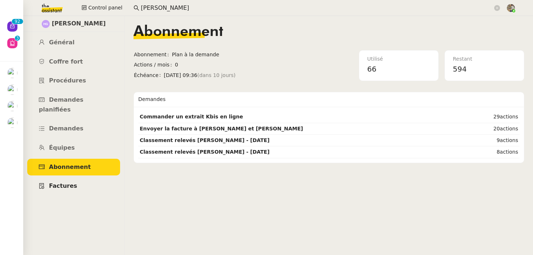
click at [66, 182] on span "Factures" at bounding box center [63, 185] width 28 height 7
click at [46, 42] on link "Général" at bounding box center [73, 42] width 93 height 17
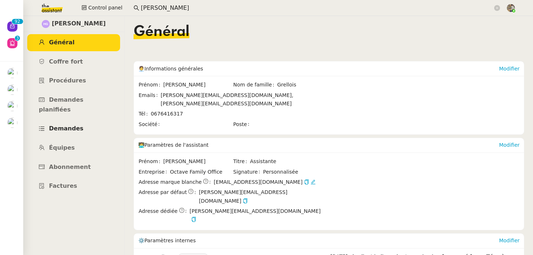
click at [58, 125] on span "Demandes" at bounding box center [66, 128] width 34 height 7
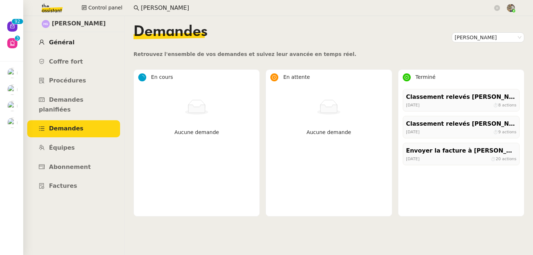
click at [64, 39] on span "Général" at bounding box center [61, 42] width 25 height 7
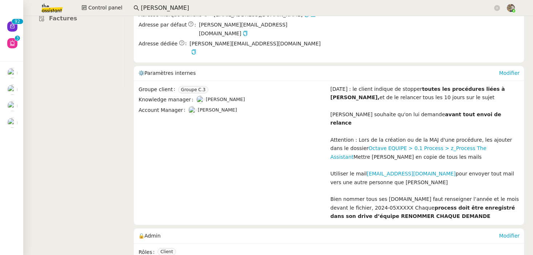
scroll to position [198, 0]
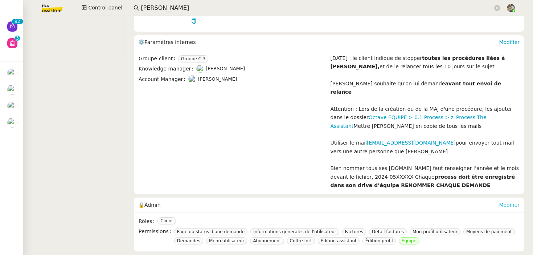
click at [508, 202] on link "Modifier" at bounding box center [509, 205] width 21 height 6
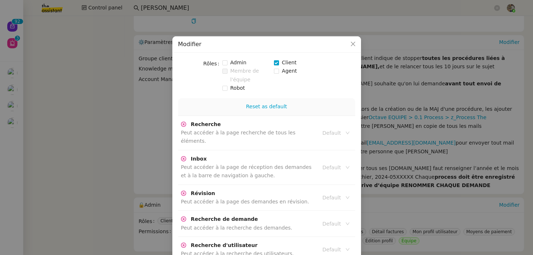
click at [276, 62] on span at bounding box center [276, 62] width 5 height 5
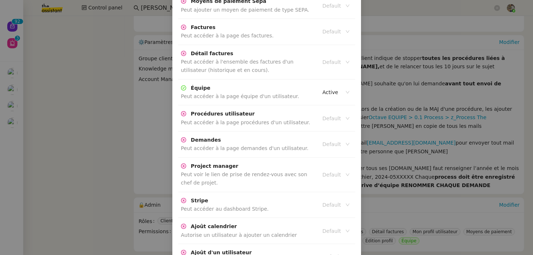
scroll to position [1627, 0]
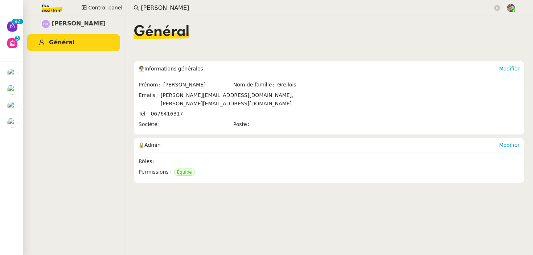
scroll to position [1591, 0]
click at [506, 142] on link "Modifier" at bounding box center [509, 145] width 21 height 6
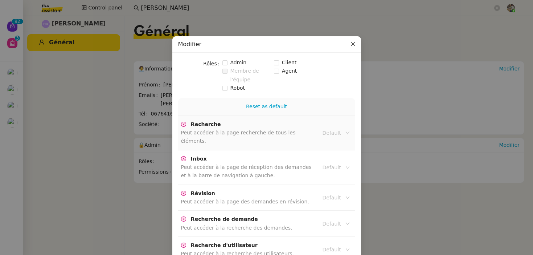
scroll to position [2, 0]
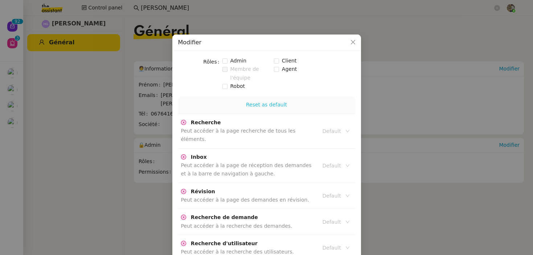
click at [266, 104] on link "Reset as default" at bounding box center [266, 105] width 41 height 6
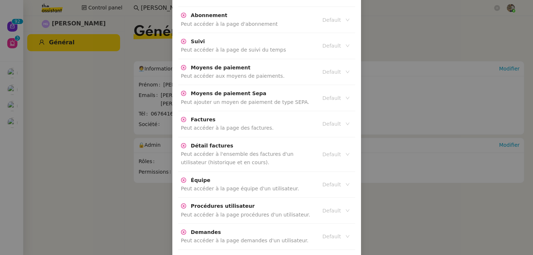
scroll to position [1627, 0]
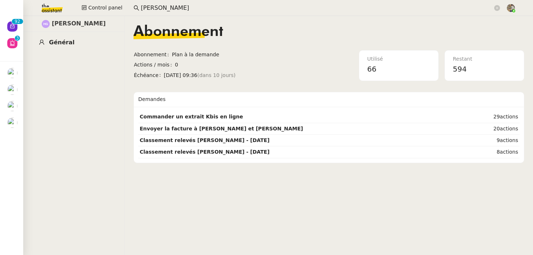
click at [64, 40] on span "Général" at bounding box center [61, 42] width 25 height 7
